Goal: Navigation & Orientation: Find specific page/section

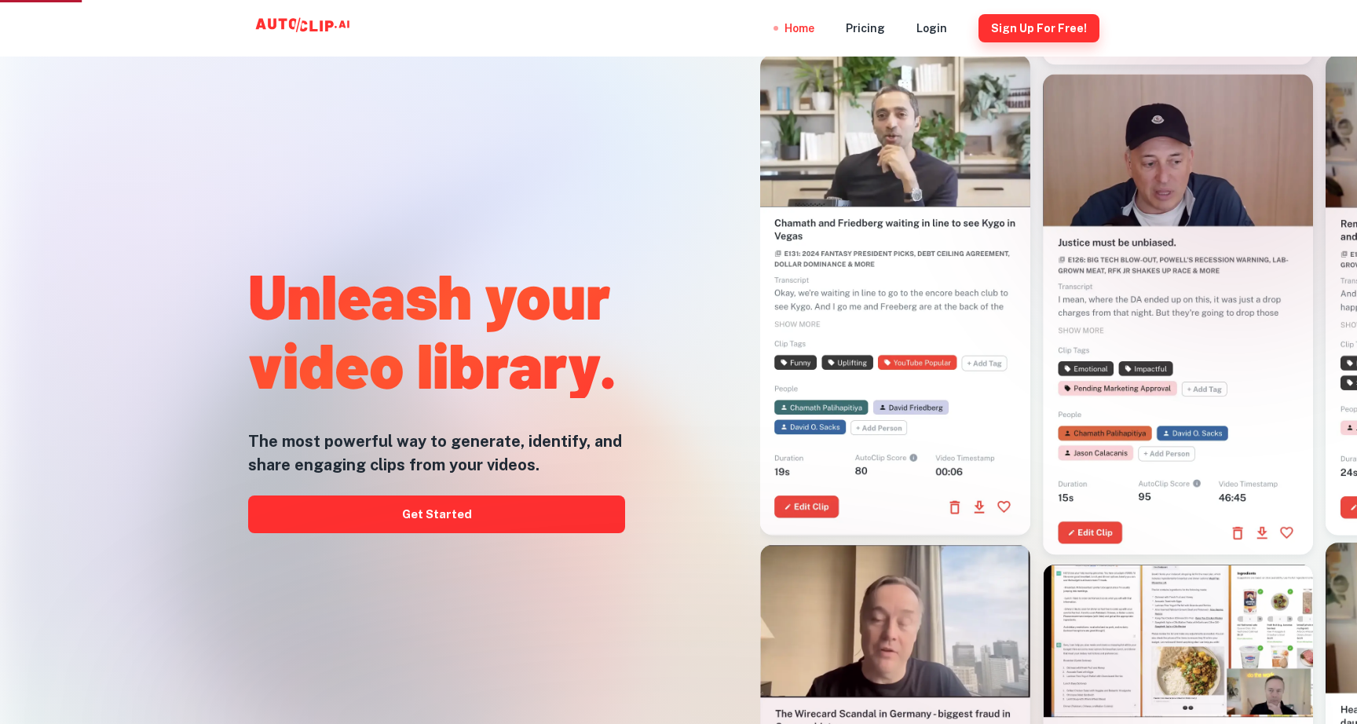
click at [1038, 28] on button "Sign Up for free!" at bounding box center [1039, 28] width 121 height 28
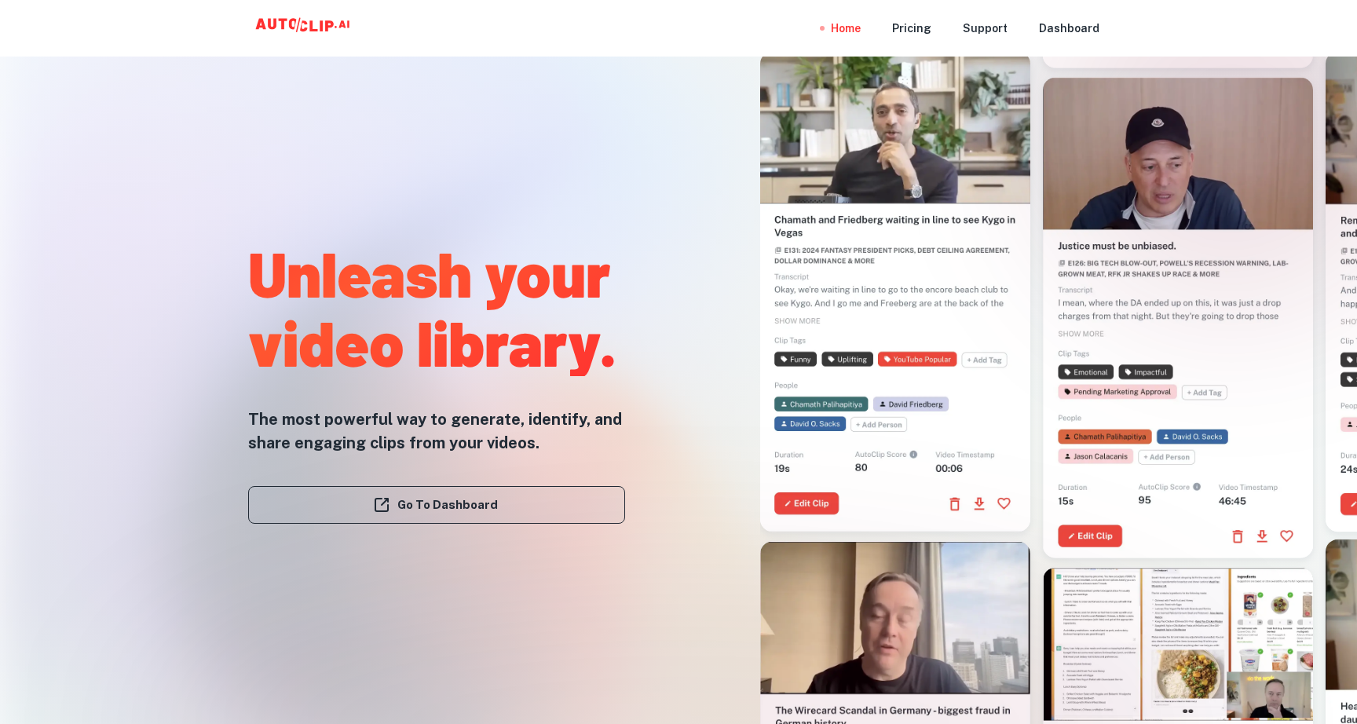
click at [462, 513] on link "Go To Dashboard" at bounding box center [436, 505] width 377 height 38
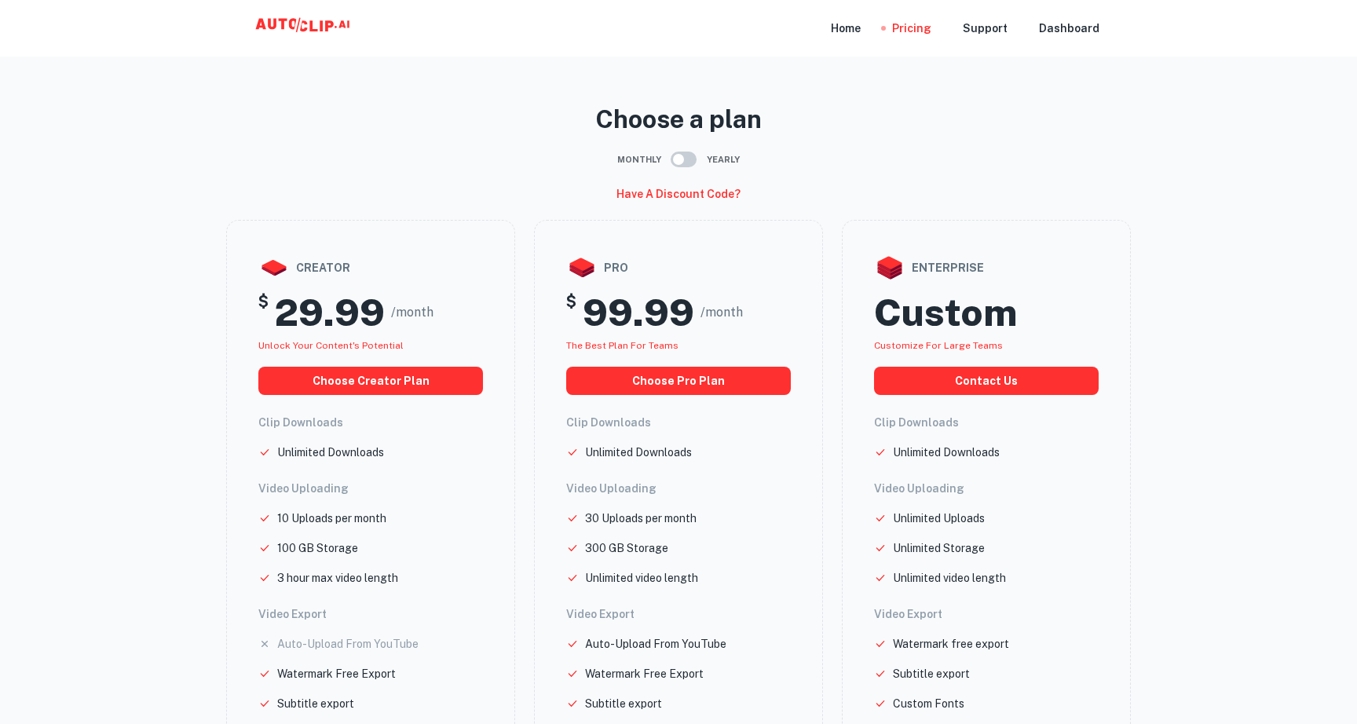
click at [306, 27] on icon at bounding box center [303, 25] width 7 height 11
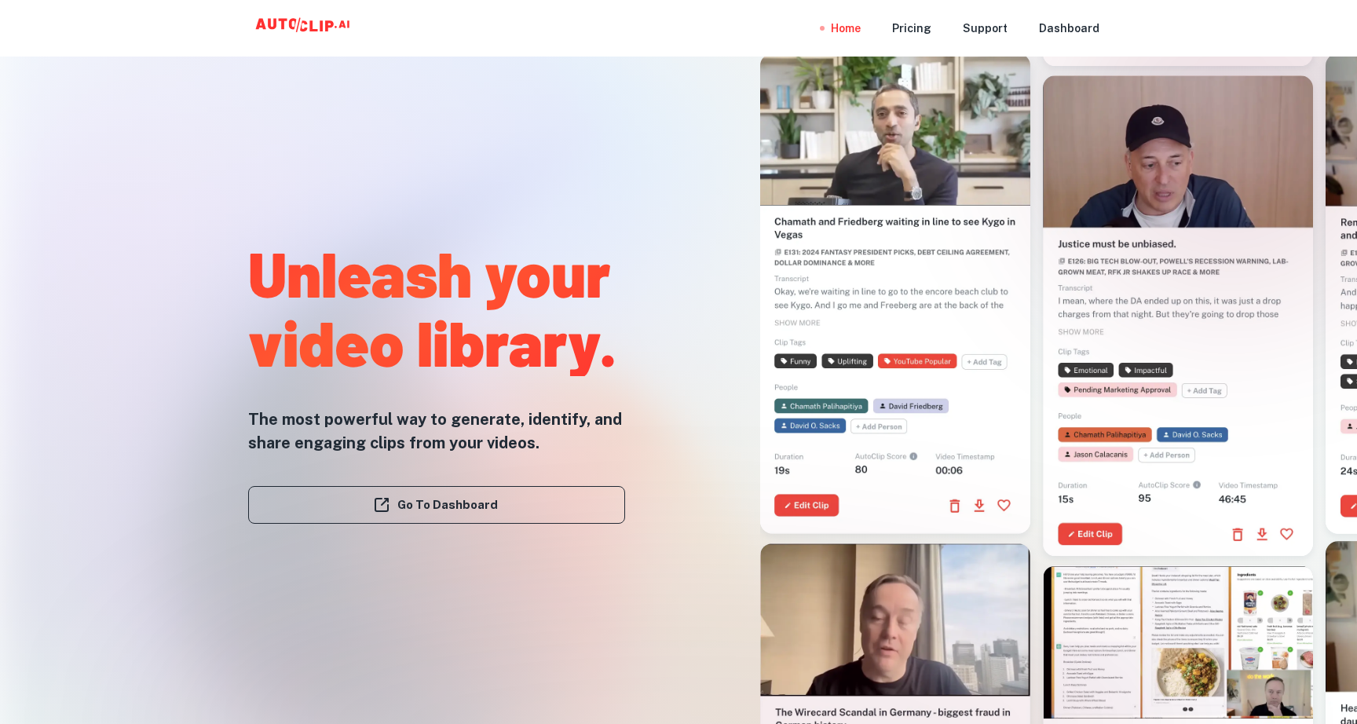
click at [939, 35] on nav "Home Pricing Support Dashboard" at bounding box center [965, 28] width 269 height 57
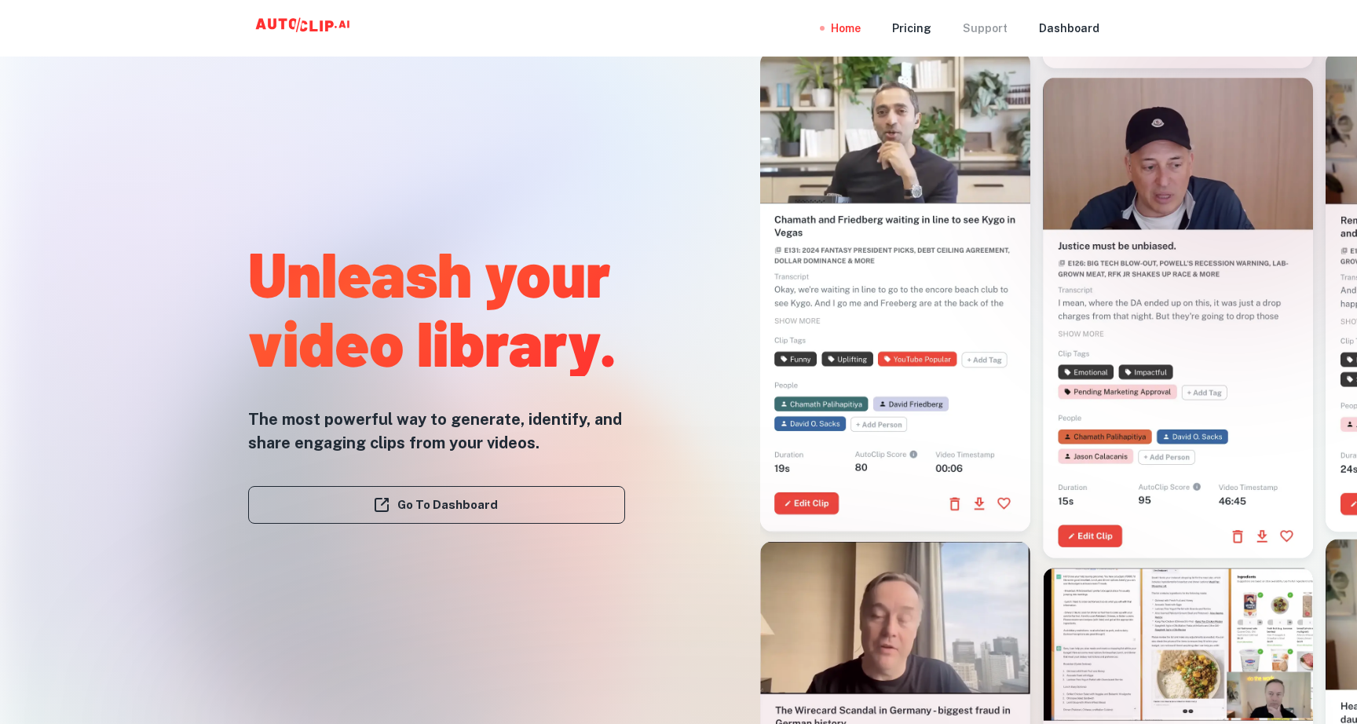
click at [977, 24] on div "Support" at bounding box center [985, 28] width 45 height 57
